Goal: Information Seeking & Learning: Learn about a topic

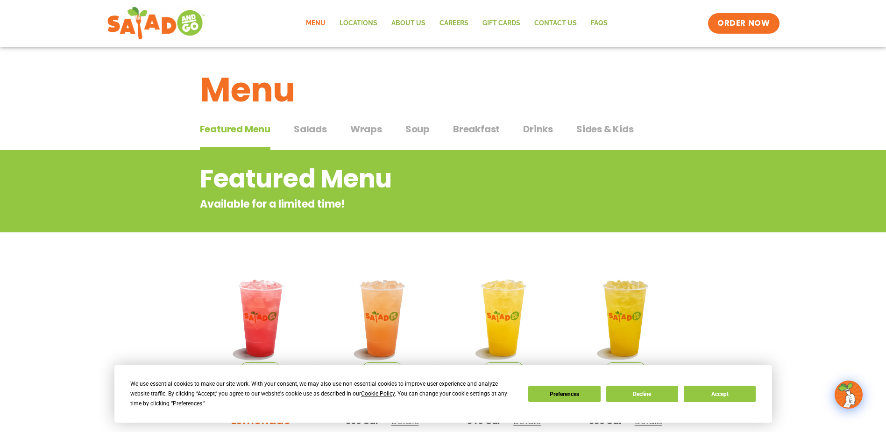
click at [311, 130] on span "Salads" at bounding box center [310, 129] width 33 height 14
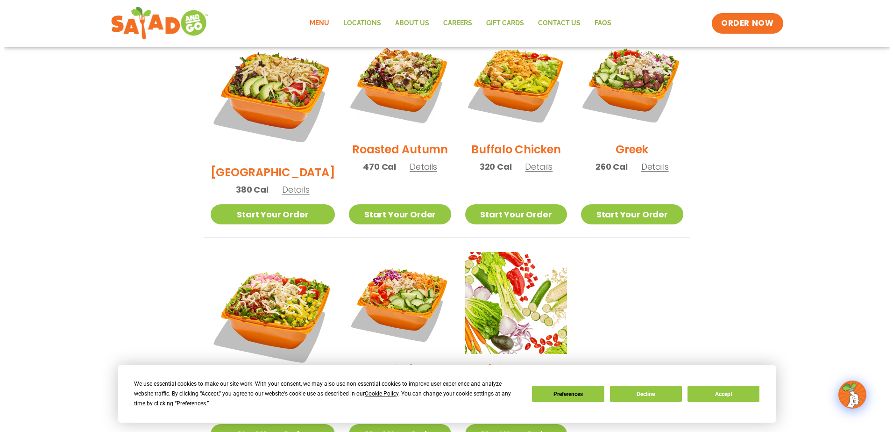
scroll to position [561, 0]
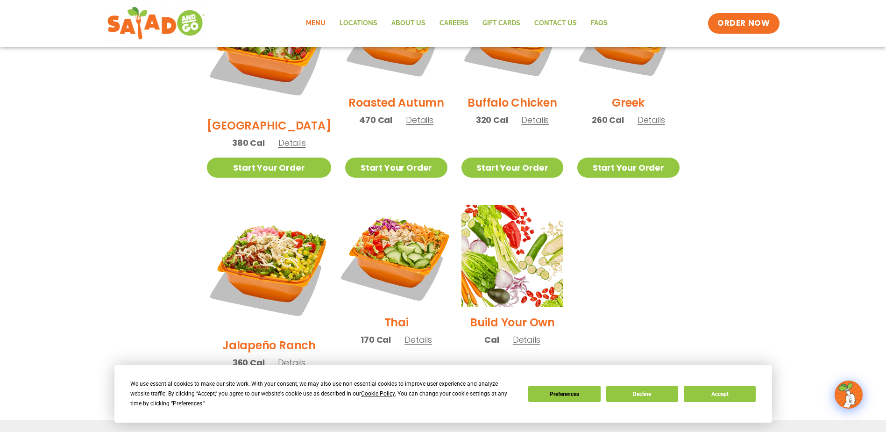
click at [395, 212] on img at bounding box center [396, 256] width 120 height 120
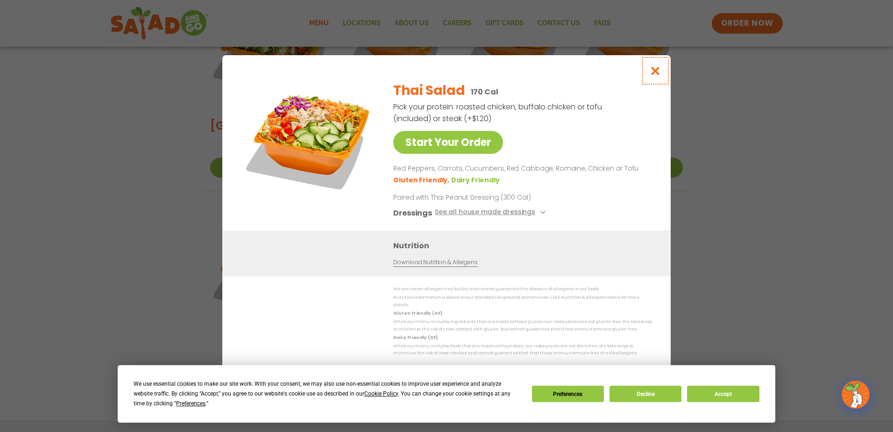
click at [655, 72] on icon "Close modal" at bounding box center [656, 71] width 12 height 10
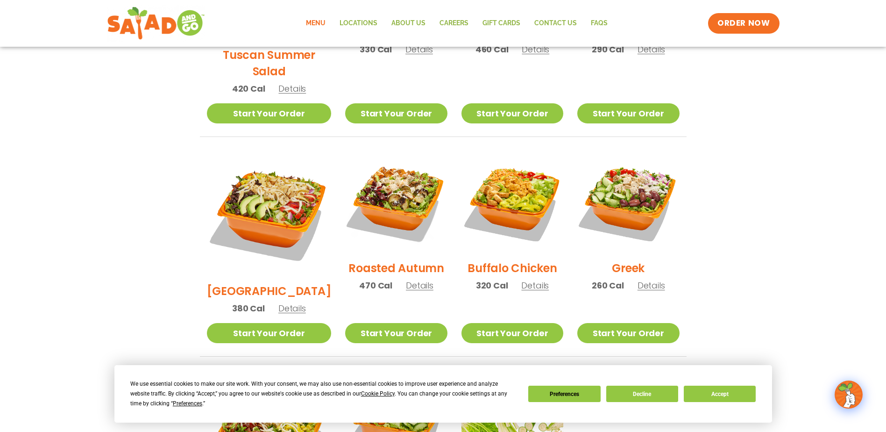
scroll to position [162, 0]
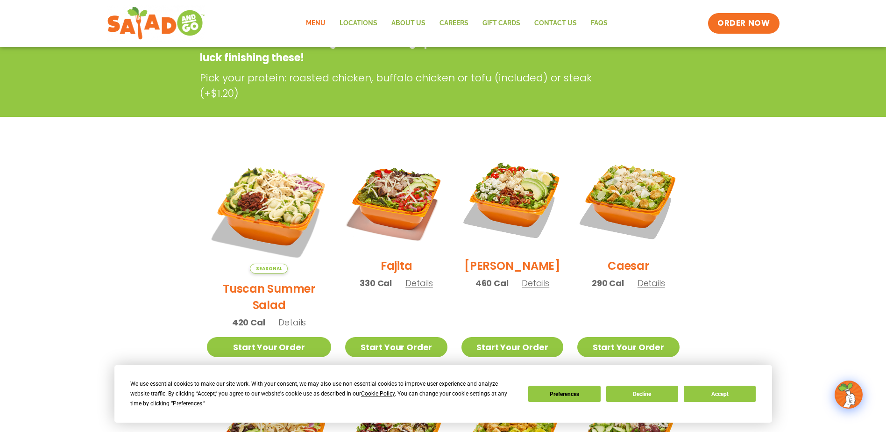
click at [326, 20] on link "Menu" at bounding box center [316, 23] width 34 height 21
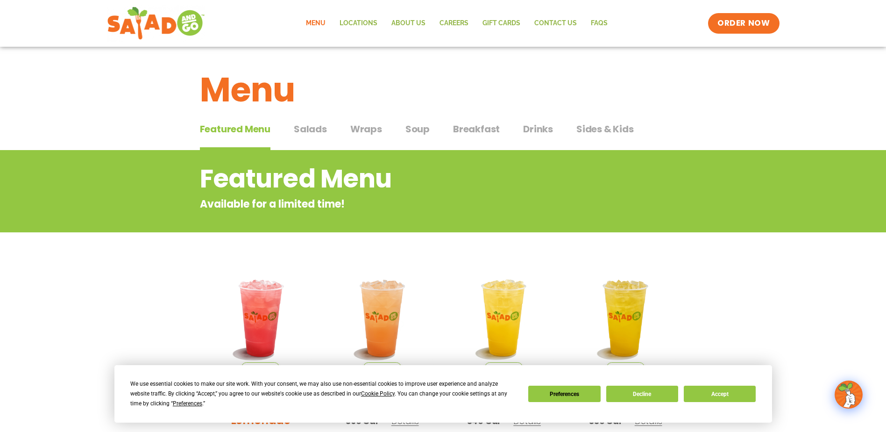
click at [355, 129] on span "Wraps" at bounding box center [366, 129] width 32 height 14
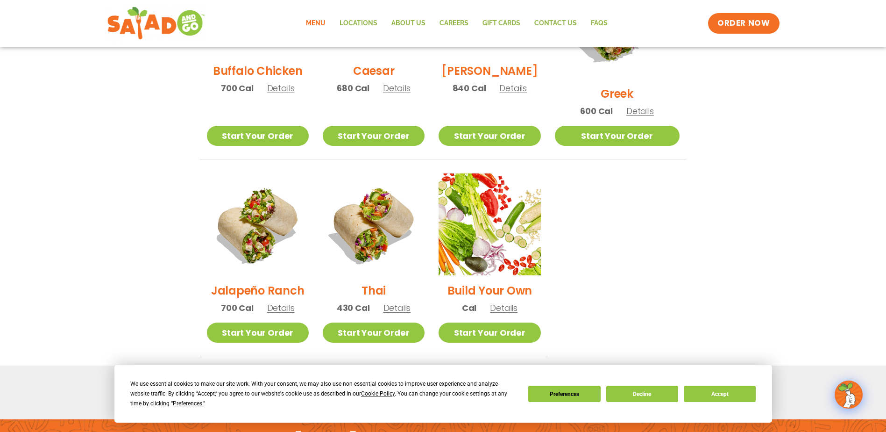
scroll to position [187, 0]
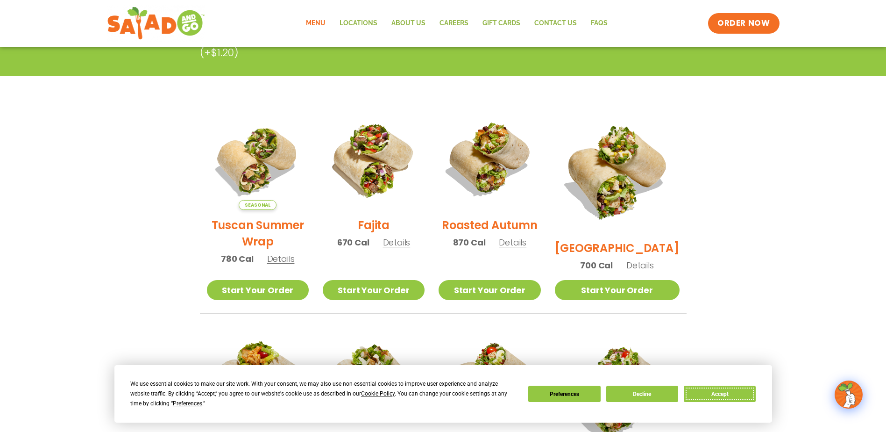
click at [716, 393] on button "Accept" at bounding box center [720, 393] width 72 height 16
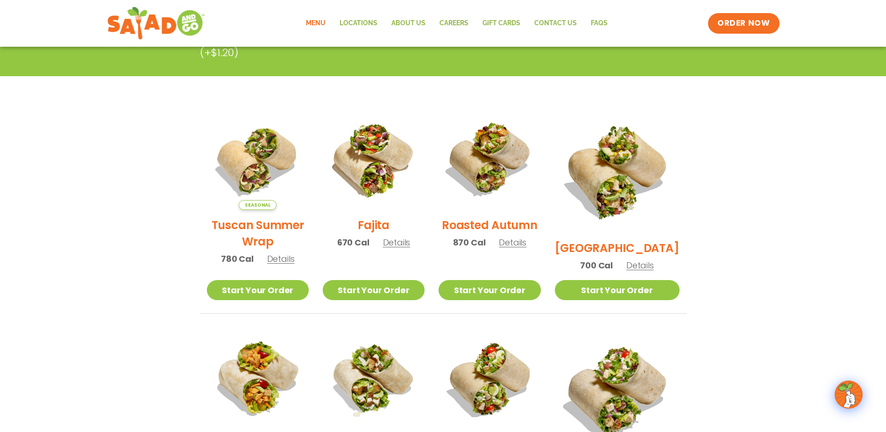
scroll to position [0, 0]
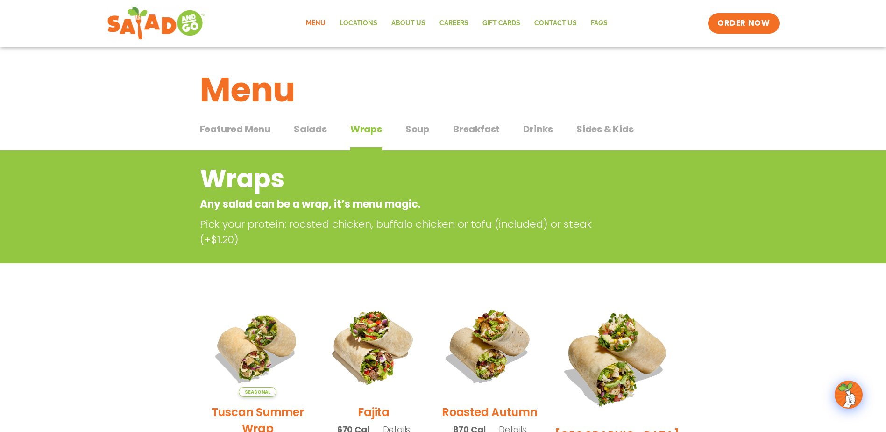
click at [417, 128] on span "Soup" at bounding box center [417, 129] width 24 height 14
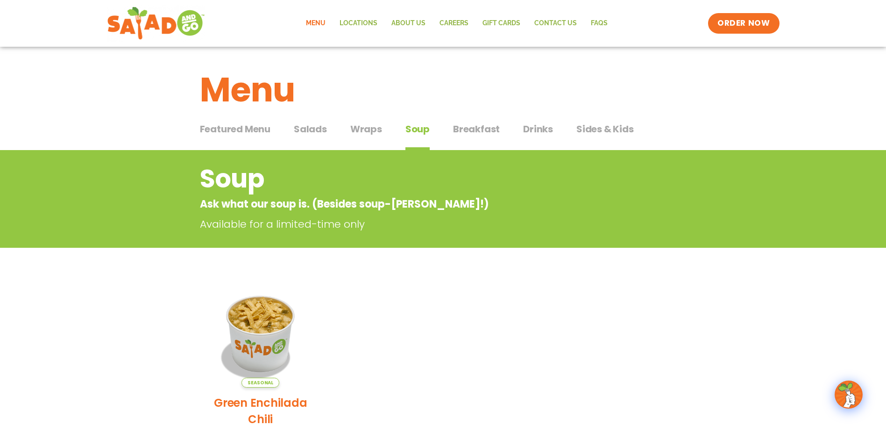
click at [313, 128] on span "Salads" at bounding box center [310, 129] width 33 height 14
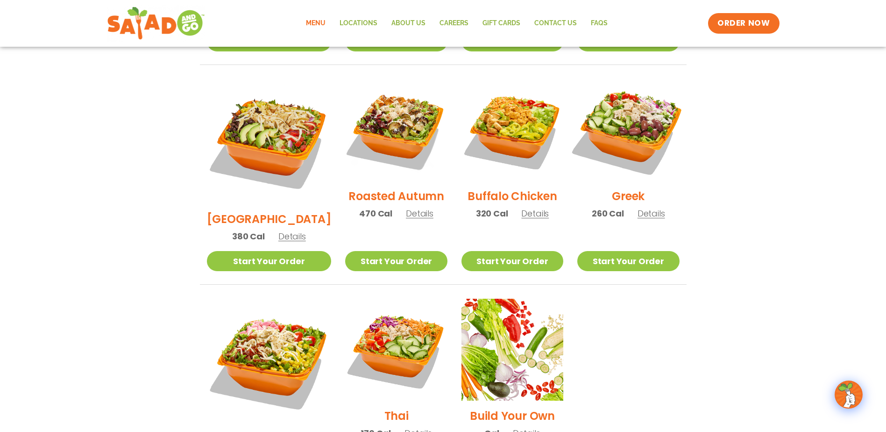
scroll to position [420, 0]
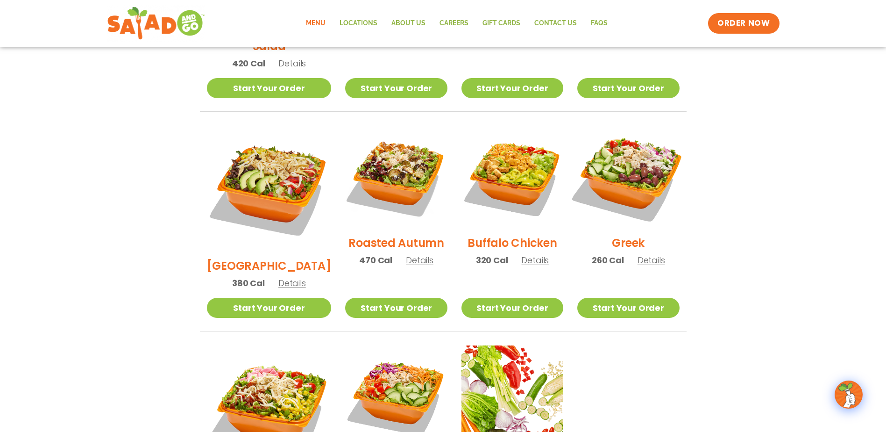
click at [618, 178] on img at bounding box center [629, 177] width 120 height 120
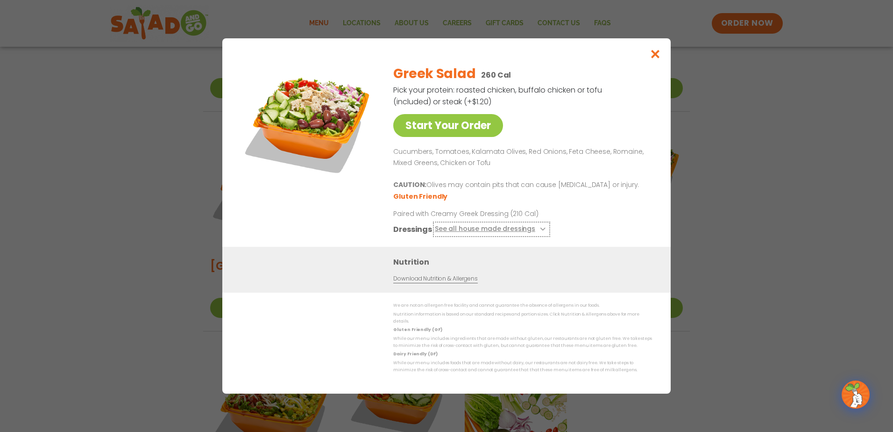
click at [489, 235] on button "See all house made dressings" at bounding box center [492, 229] width 114 height 12
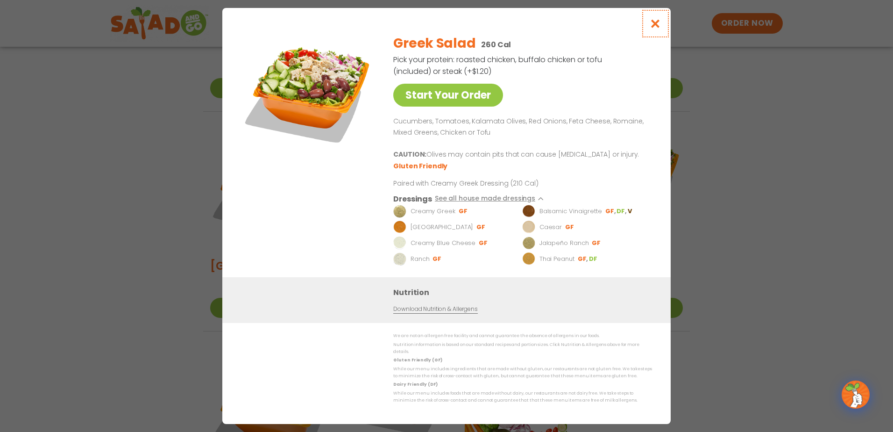
click at [661, 26] on icon "Close modal" at bounding box center [656, 24] width 12 height 10
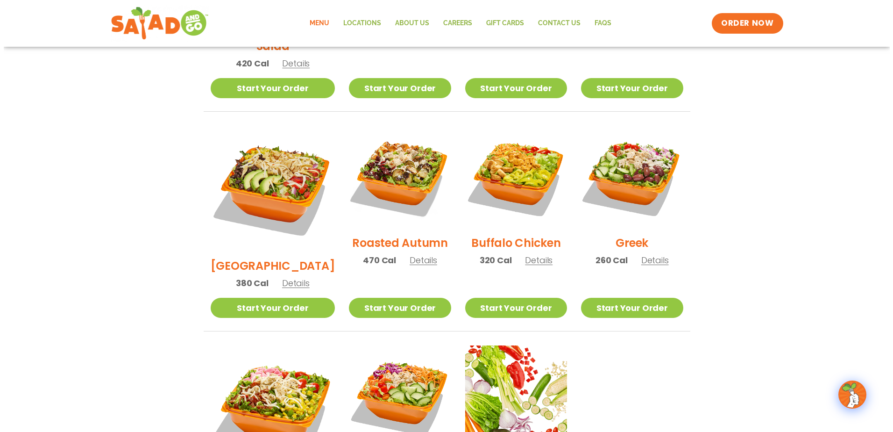
scroll to position [514, 0]
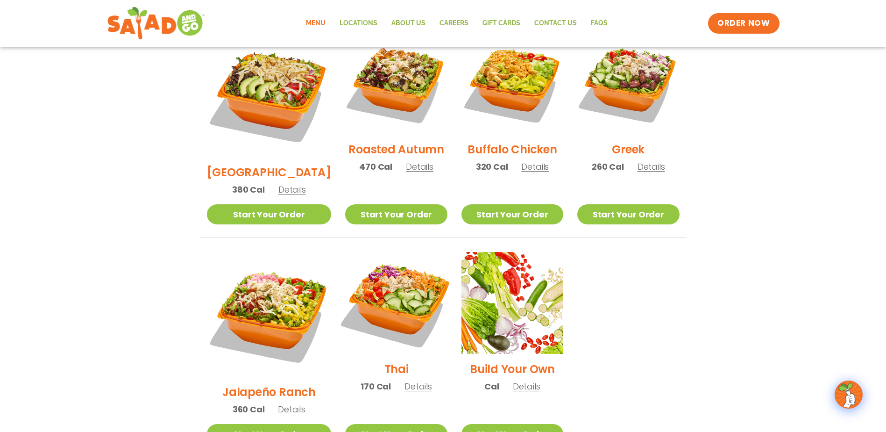
click at [390, 289] on img at bounding box center [396, 303] width 120 height 120
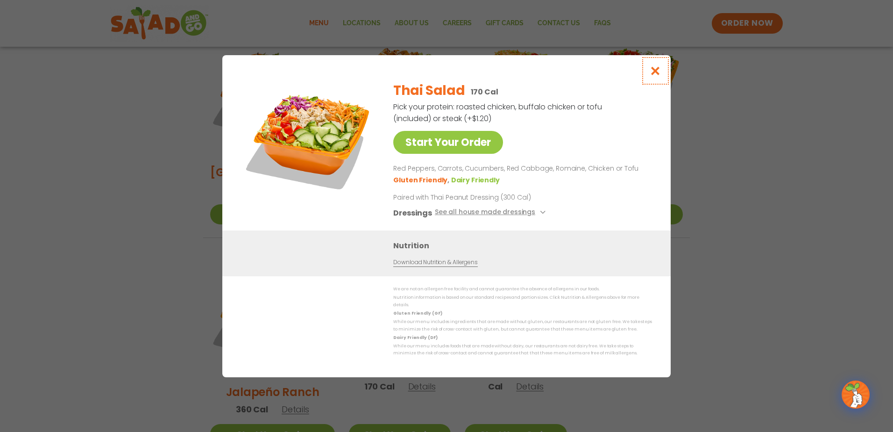
click at [651, 76] on icon "Close modal" at bounding box center [656, 71] width 12 height 10
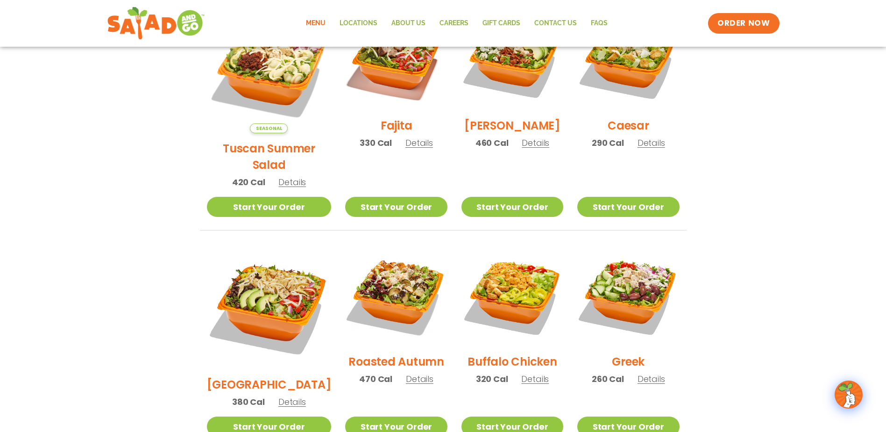
scroll to position [208, 0]
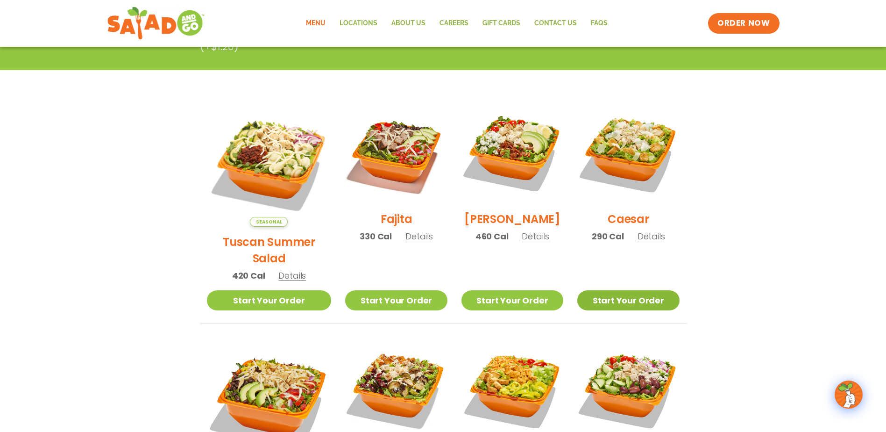
click at [644, 290] on link "Start Your Order" at bounding box center [628, 300] width 102 height 20
click at [629, 225] on h2 "Caesar" at bounding box center [629, 219] width 42 height 16
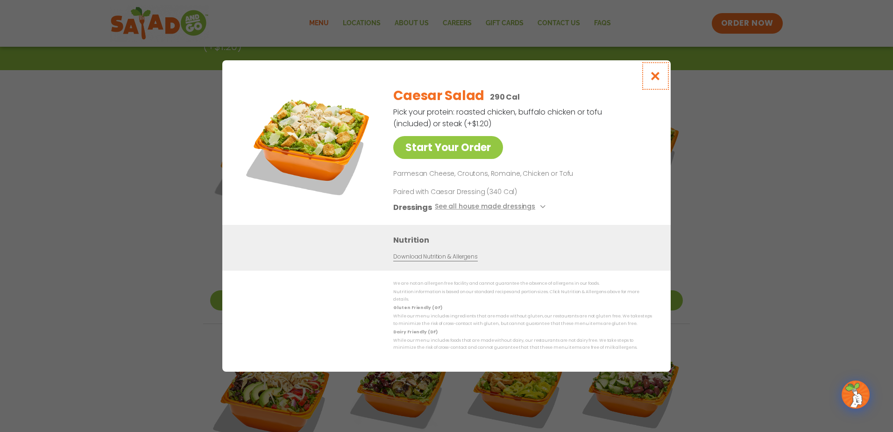
click at [656, 78] on icon "Close modal" at bounding box center [656, 76] width 12 height 10
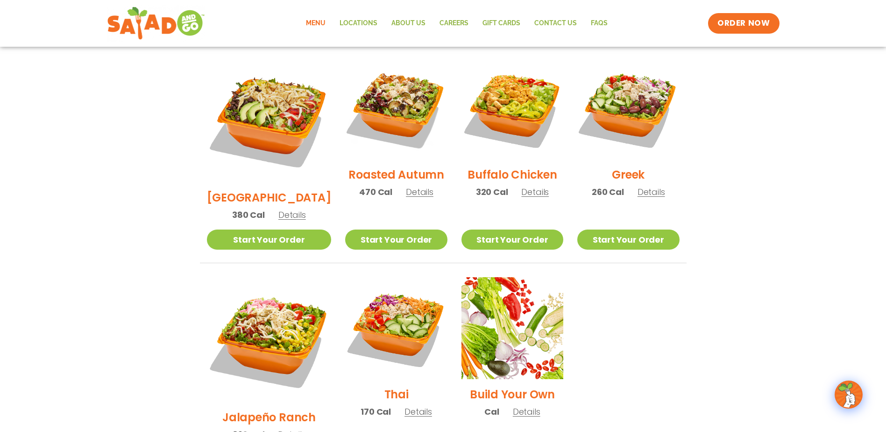
scroll to position [442, 0]
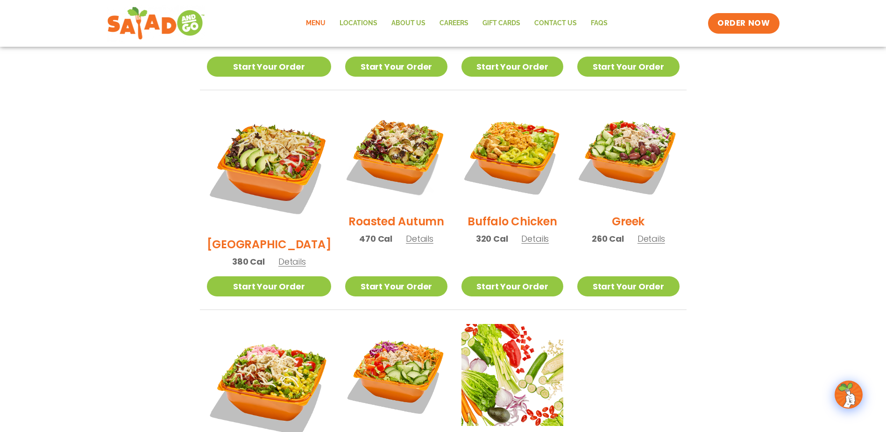
click at [650, 233] on span "Details" at bounding box center [652, 239] width 28 height 12
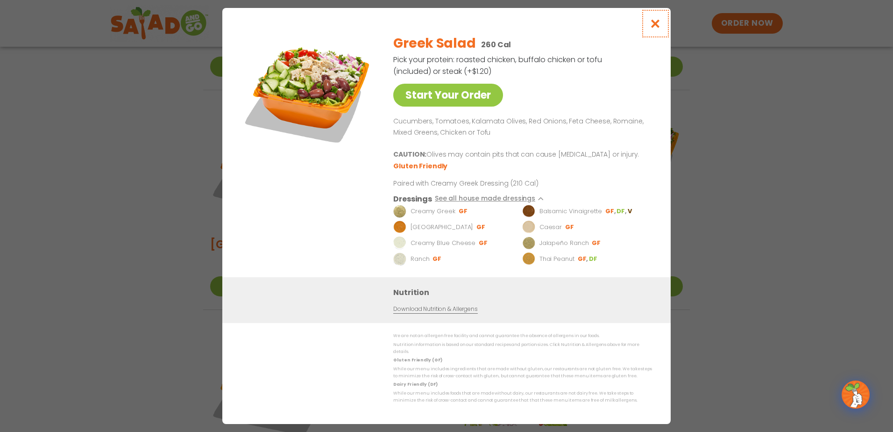
click at [655, 28] on icon "Close modal" at bounding box center [656, 24] width 12 height 10
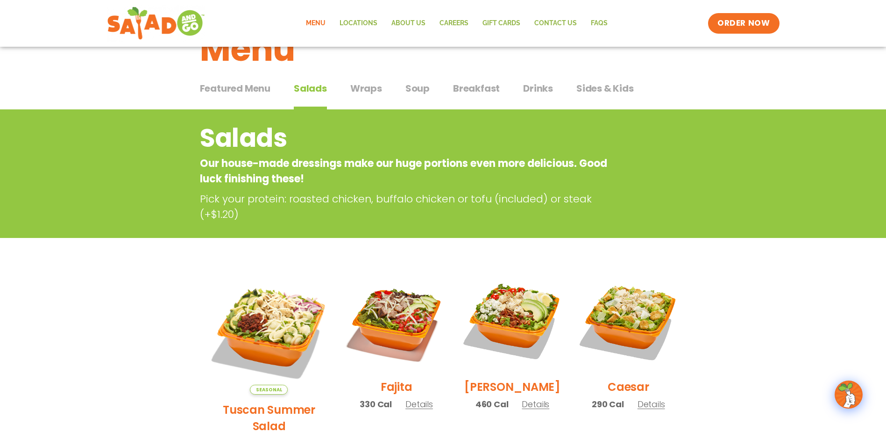
scroll to position [0, 0]
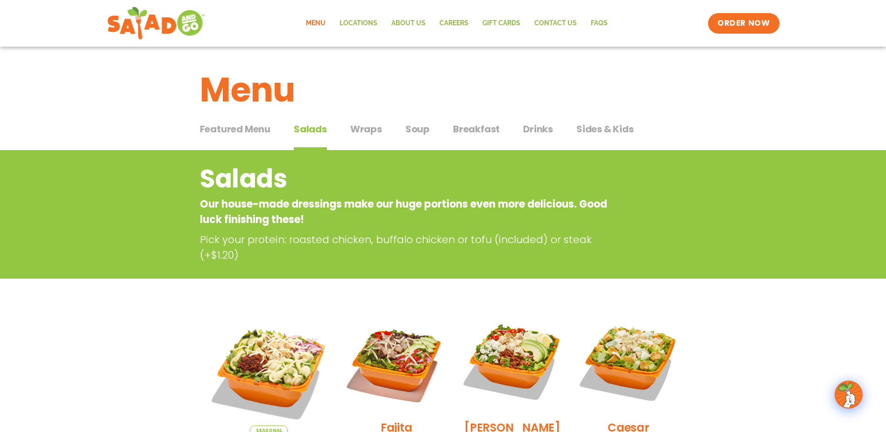
click at [373, 124] on span "Wraps" at bounding box center [366, 129] width 32 height 14
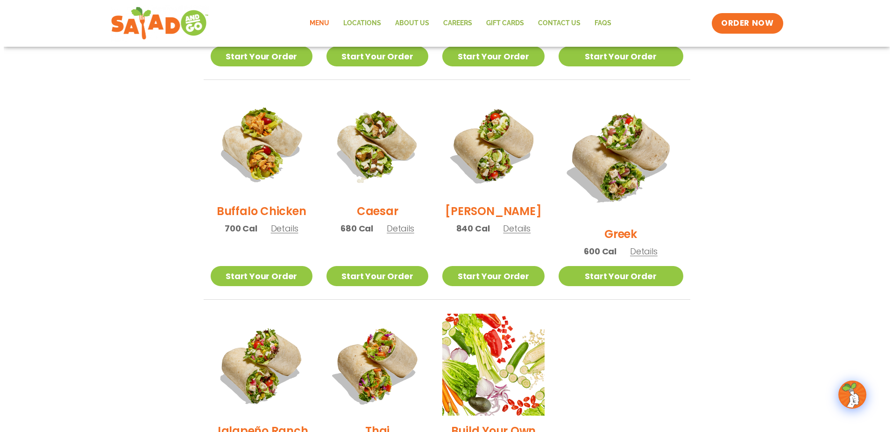
scroll to position [514, 0]
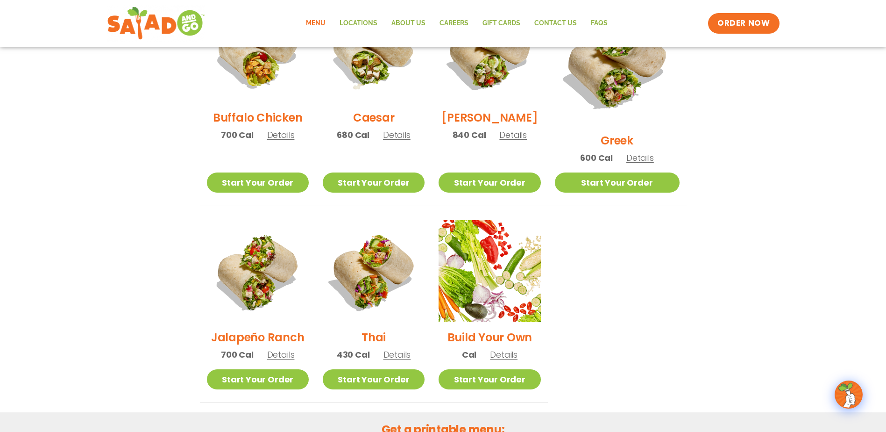
click at [401, 348] on p "430 Cal Details" at bounding box center [374, 354] width 74 height 13
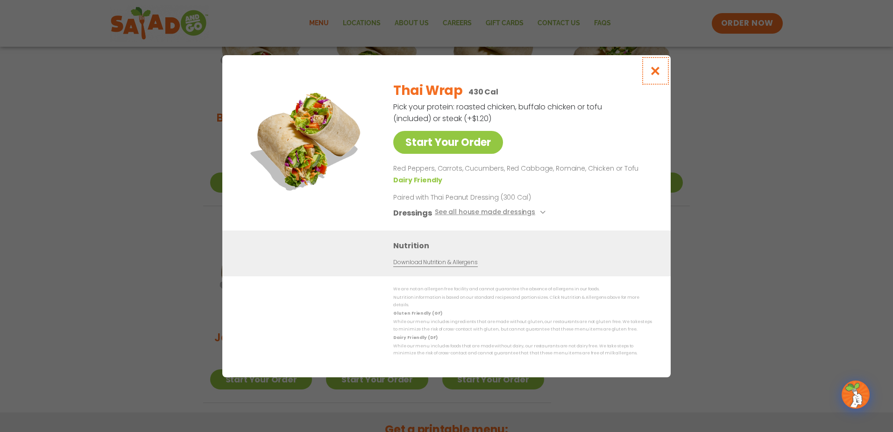
click at [656, 70] on icon "Close modal" at bounding box center [656, 71] width 12 height 10
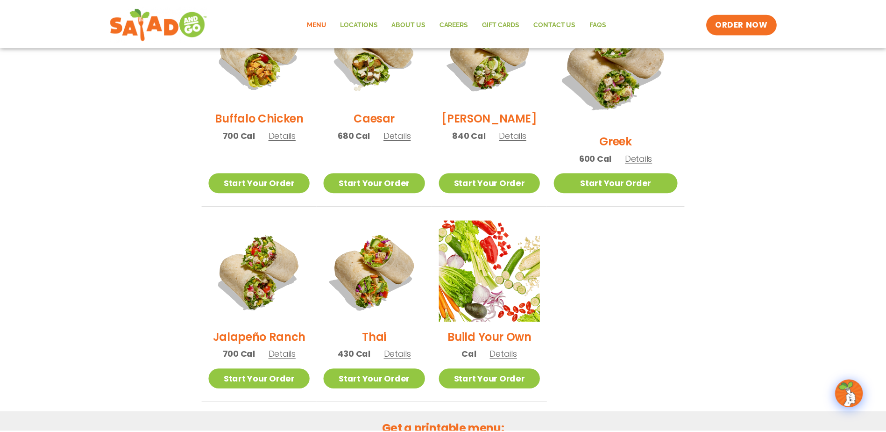
scroll to position [473, 0]
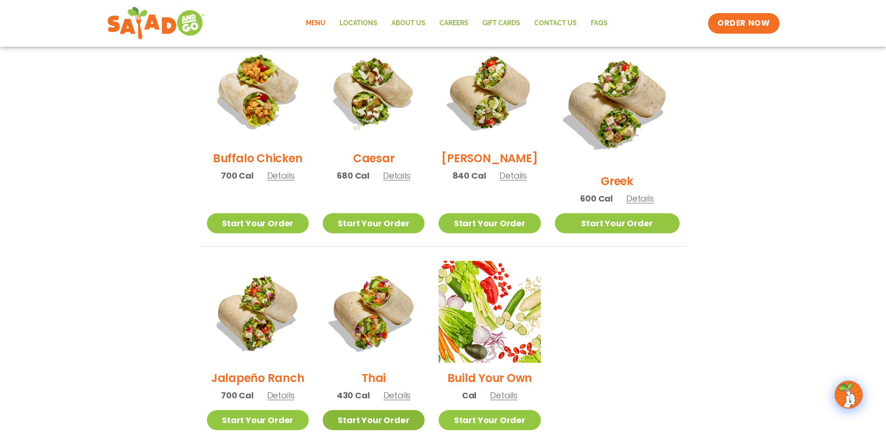
click at [378, 410] on link "Start Your Order" at bounding box center [374, 420] width 102 height 20
click at [407, 389] on span "Details" at bounding box center [398, 395] width 28 height 12
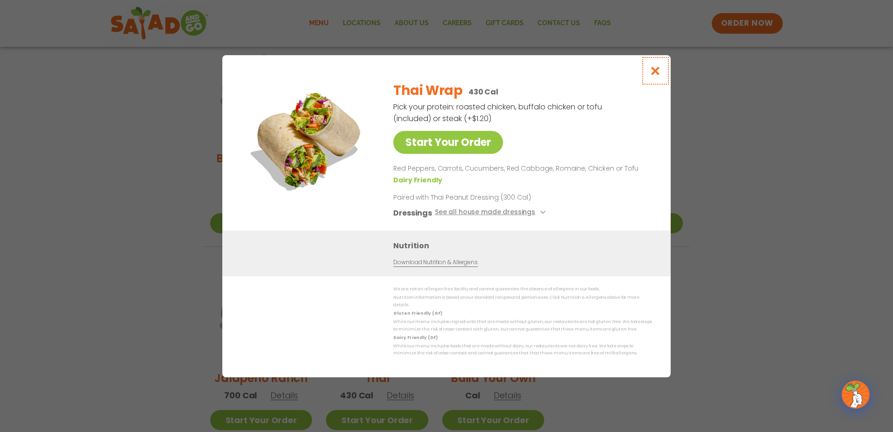
click at [655, 70] on icon "Close modal" at bounding box center [656, 71] width 12 height 10
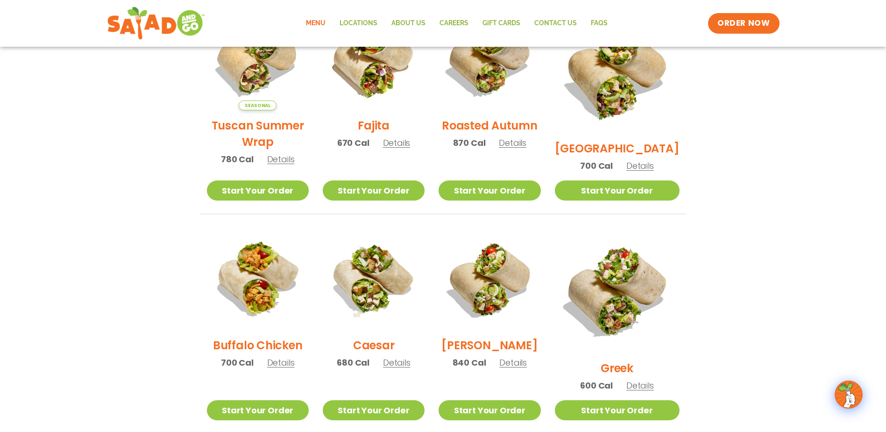
scroll to position [333, 0]
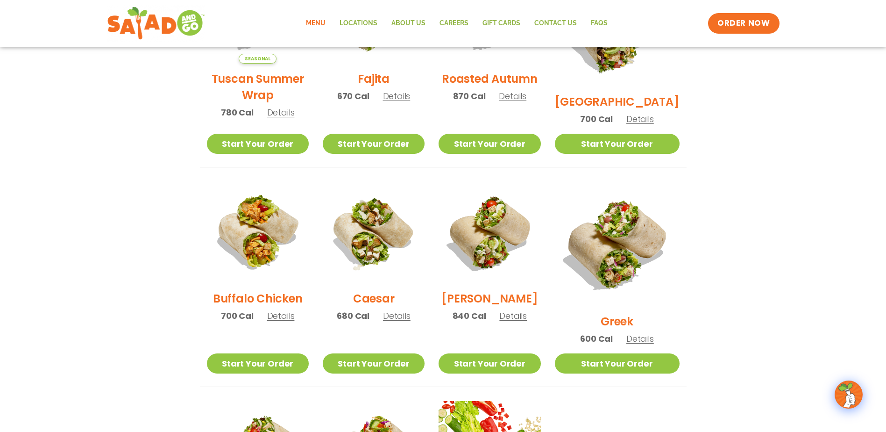
click at [647, 333] on span "Details" at bounding box center [640, 339] width 28 height 12
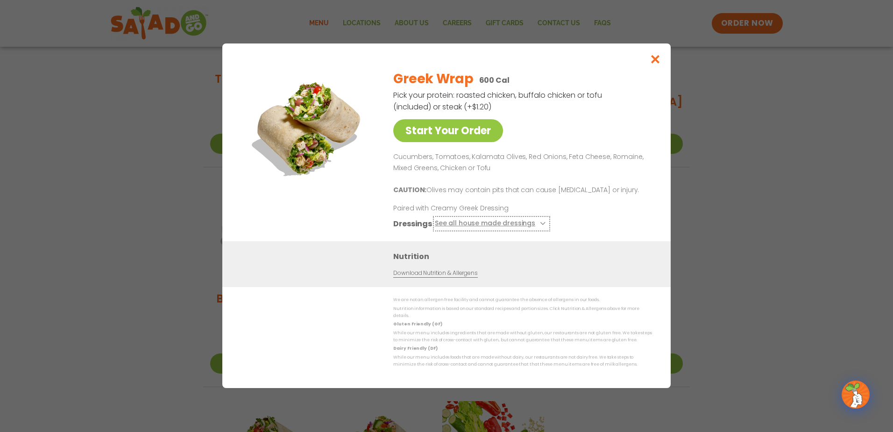
click at [513, 228] on button "See all house made dressings" at bounding box center [492, 224] width 114 height 12
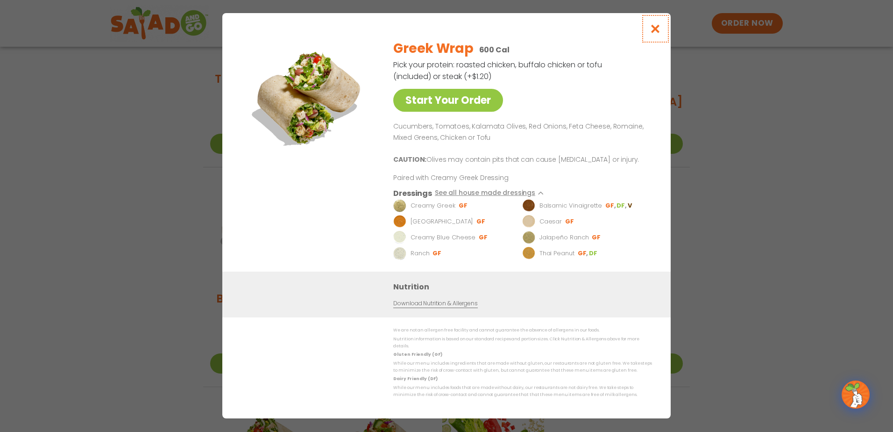
click at [652, 34] on icon "Close modal" at bounding box center [656, 29] width 12 height 10
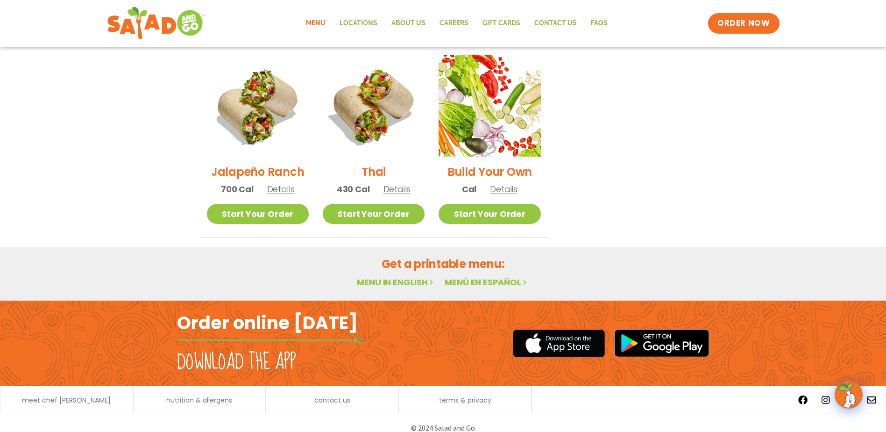
scroll to position [0, 0]
